Goal: Information Seeking & Learning: Learn about a topic

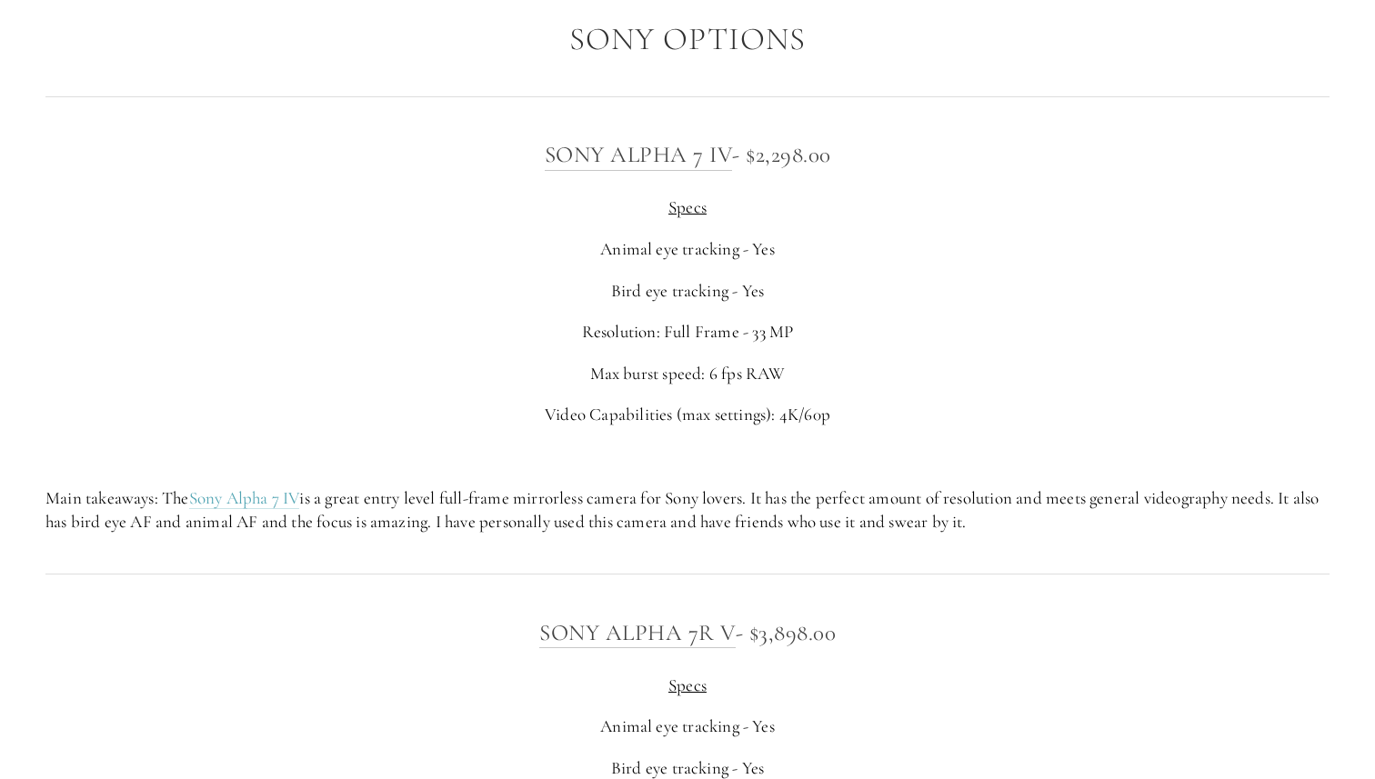
scroll to position [4571, 0]
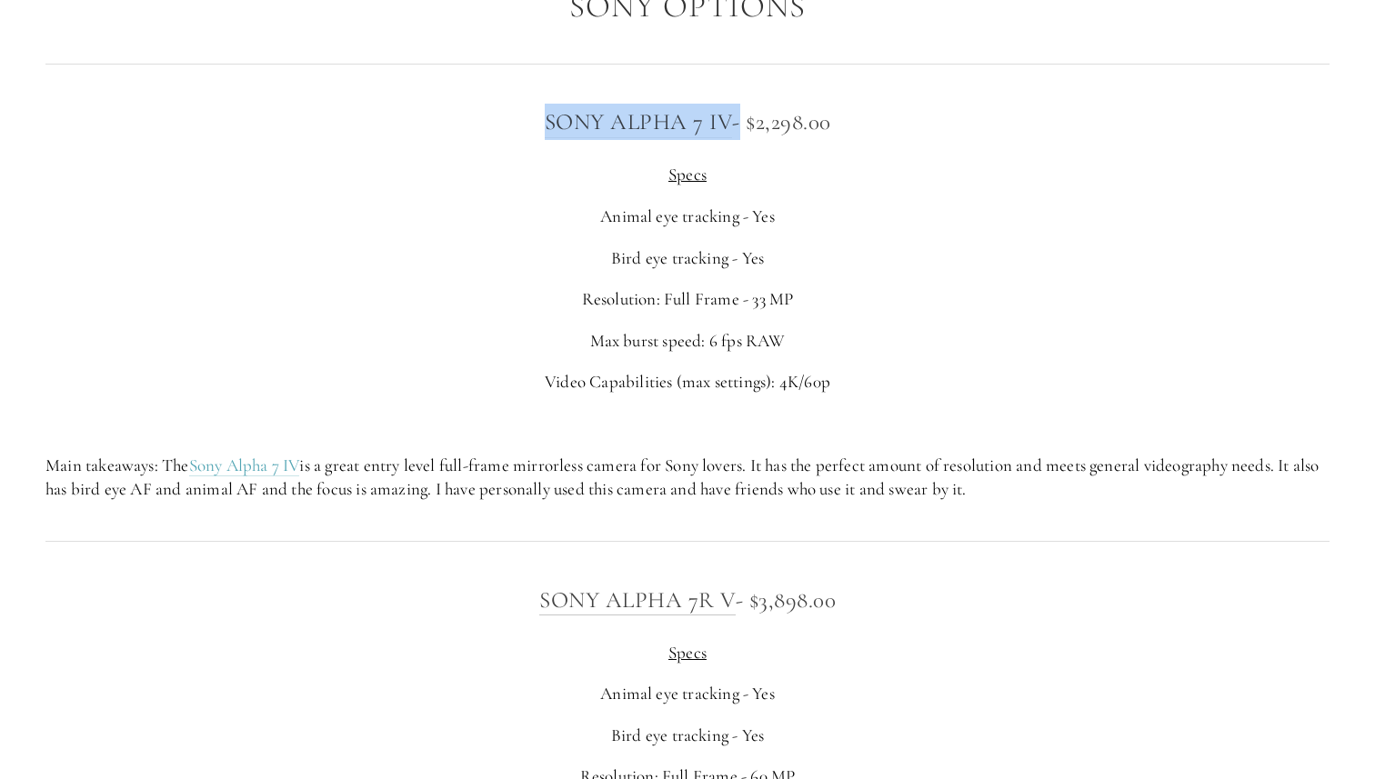
drag, startPoint x: 516, startPoint y: 154, endPoint x: 738, endPoint y: 138, distance: 222.5
click at [738, 138] on h3 "Sony Alpha 7 IV - $2,298.00" at bounding box center [687, 122] width 1284 height 36
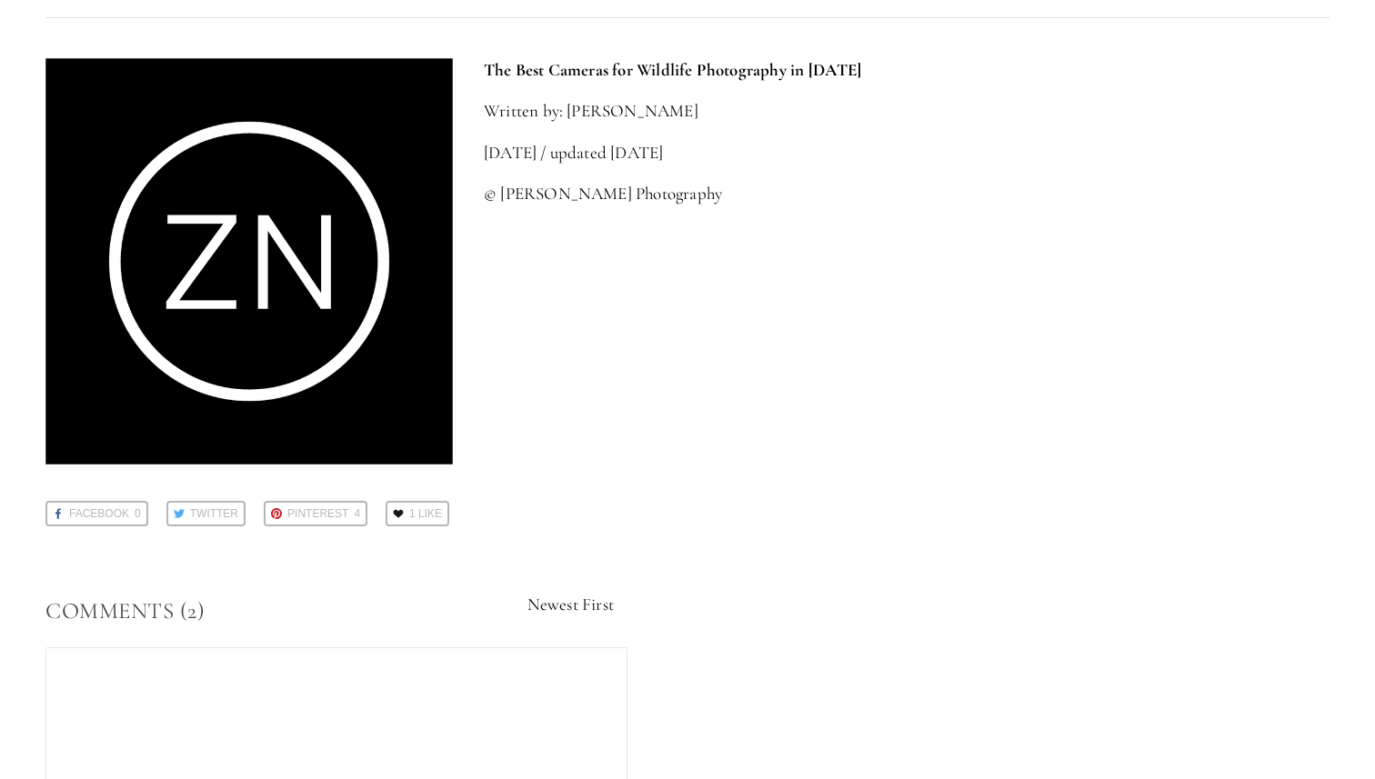
scroll to position [8103, 0]
